Goal: Task Accomplishment & Management: Manage account settings

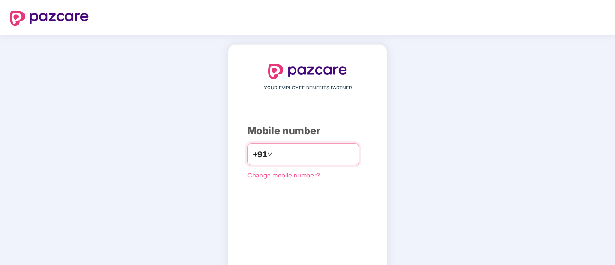
drag, startPoint x: 0, startPoint y: 0, endPoint x: 290, endPoint y: 149, distance: 326.2
click at [290, 149] on input "number" at bounding box center [314, 154] width 79 height 15
type input "**********"
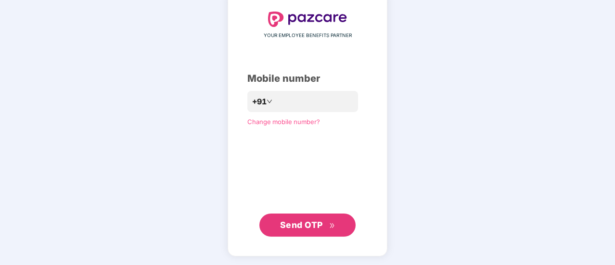
click at [323, 231] on button "Send OTP" at bounding box center [307, 225] width 96 height 23
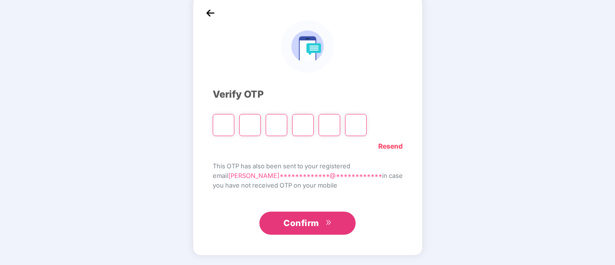
scroll to position [48, 0]
type input "*"
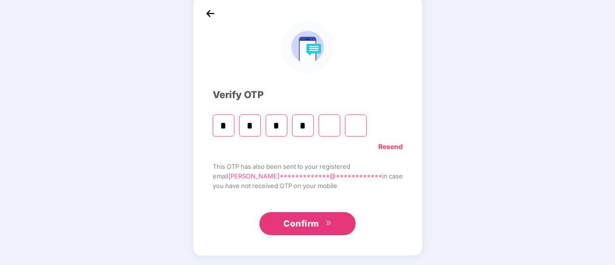
type input "*"
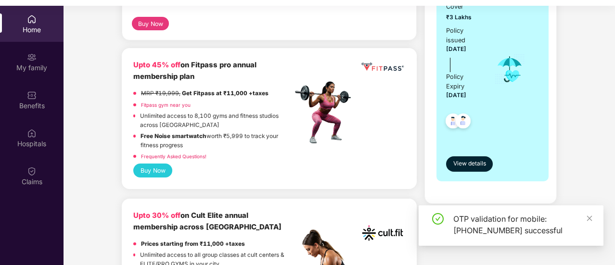
scroll to position [218, 0]
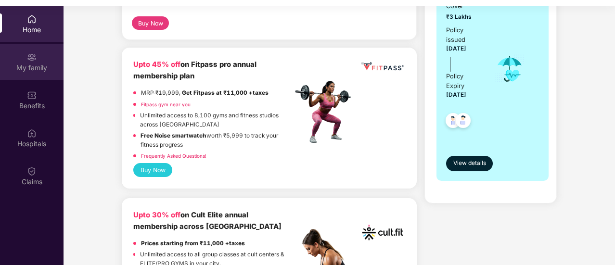
click at [34, 61] on img at bounding box center [32, 57] width 10 height 10
